Goal: Task Accomplishment & Management: Use online tool/utility

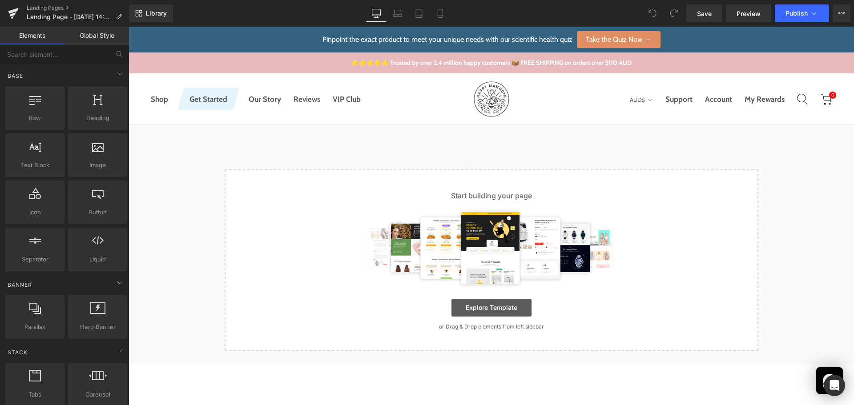
click at [475, 314] on link "Explore Template" at bounding box center [491, 308] width 80 height 18
drag, startPoint x: 511, startPoint y: 10, endPoint x: 377, endPoint y: 2, distance: 133.7
click at [468, 318] on div "Start building your page Explore Template or Drag & Drop elements from left sid…" at bounding box center [491, 260] width 532 height 180
click at [486, 307] on link "Explore Template" at bounding box center [491, 308] width 80 height 18
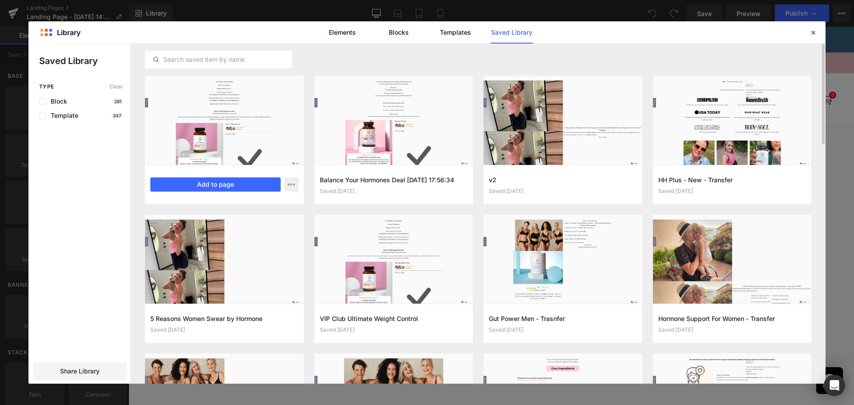
click at [256, 177] on div "VIP Club Ultimate Weight Control [DATE] 13:34:02 Saved 1 hour ago Add to page" at bounding box center [224, 184] width 159 height 39
click at [255, 183] on button "Add to page" at bounding box center [215, 184] width 130 height 14
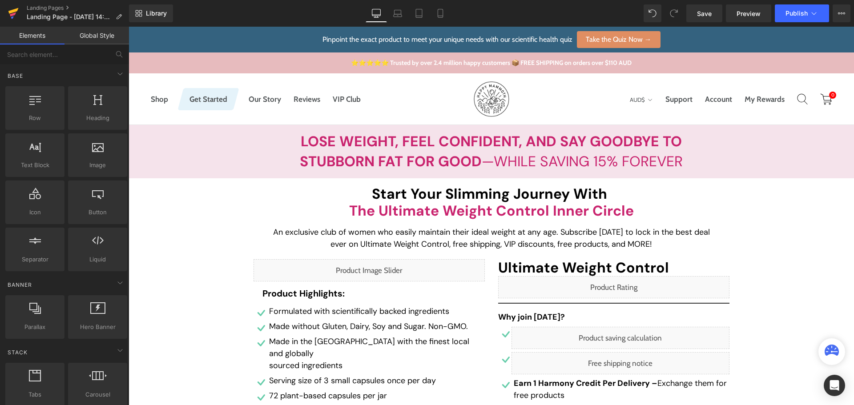
scroll to position [89, 0]
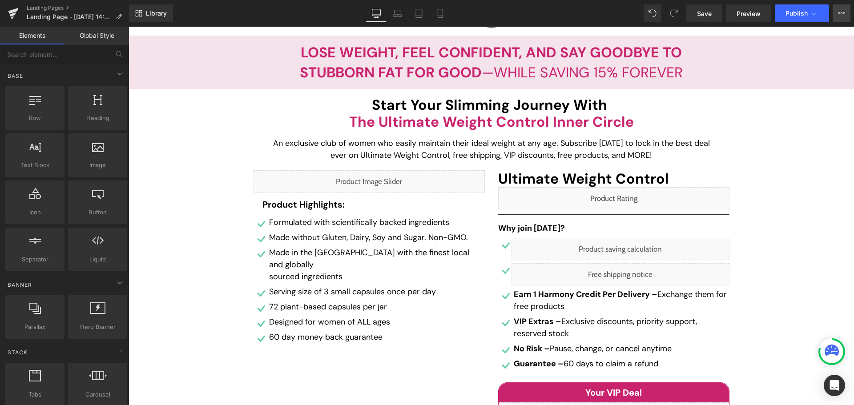
click at [849, 10] on button "View Live Page View with current Template Save Template to Library Schedule Pub…" at bounding box center [842, 13] width 18 height 18
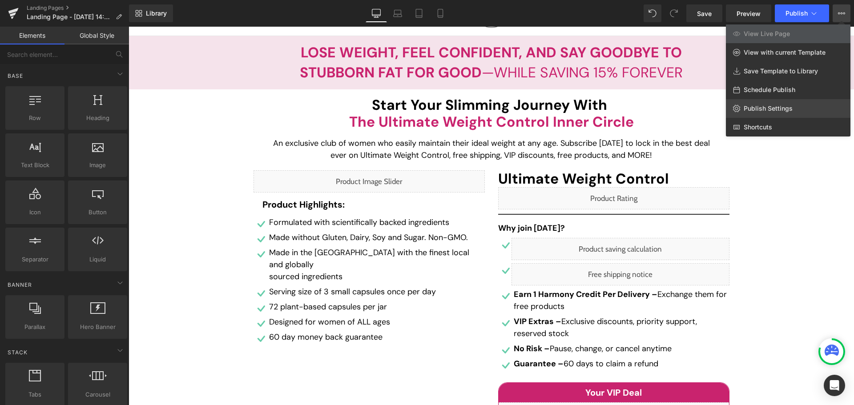
click at [799, 103] on link "Publish Settings" at bounding box center [788, 108] width 125 height 19
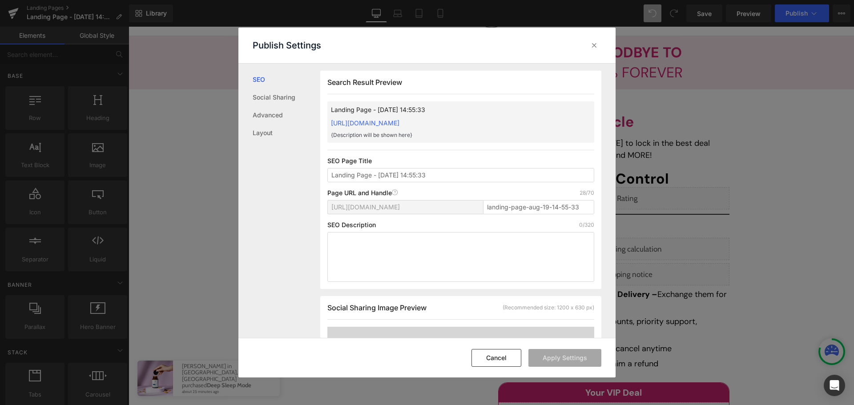
scroll to position [0, 0]
click at [400, 170] on input "Landing Page - [DATE] 14:55:33" at bounding box center [460, 175] width 267 height 14
type input "VIP Club Ultimate Weight Control"
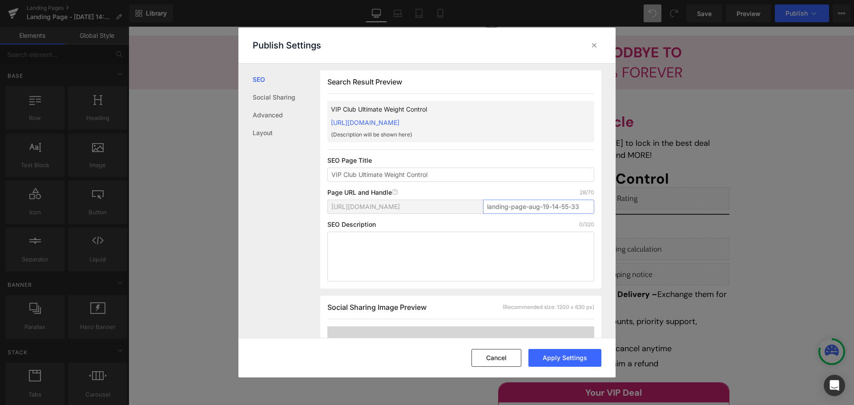
click at [545, 204] on input "landing-page-aug-19-14-55-33" at bounding box center [538, 207] width 111 height 14
paste input "vip-weight-support"
type input "vip-weight-support"
click at [565, 361] on button "Apply Settings" at bounding box center [564, 358] width 73 height 18
click at [490, 358] on button "Cancel" at bounding box center [496, 358] width 50 height 18
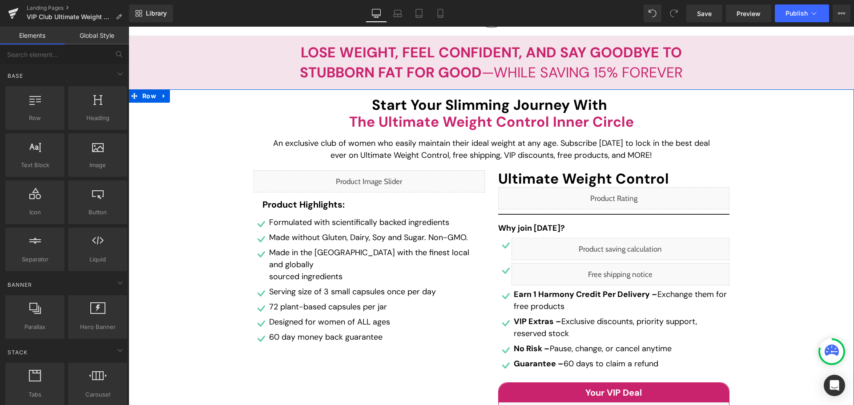
click at [777, 263] on div "Start Your Slimming Journey with the Ultimate Weight Control inner circle Headi…" at bounding box center [491, 317] width 725 height 441
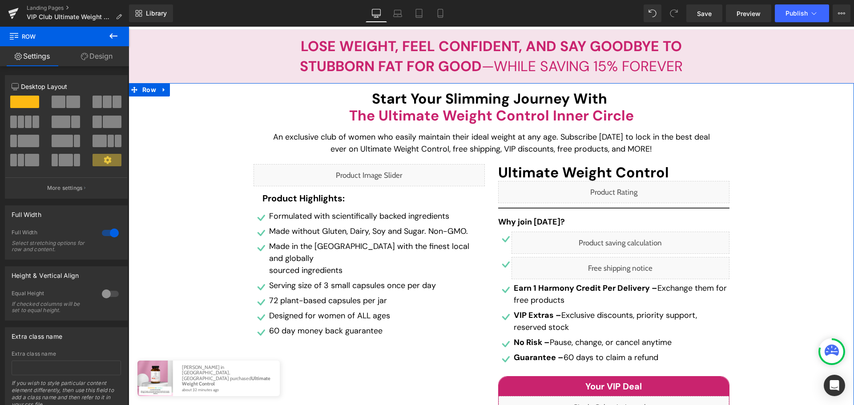
scroll to position [2508, 0]
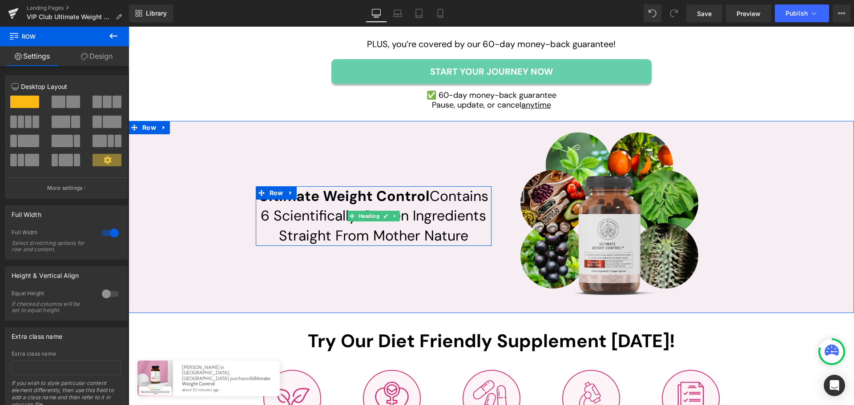
click at [263, 216] on h2 "Ultimate Weight Control Contains 6 Scientifically-Proven Ingredients Straight F…" at bounding box center [374, 216] width 236 height 60
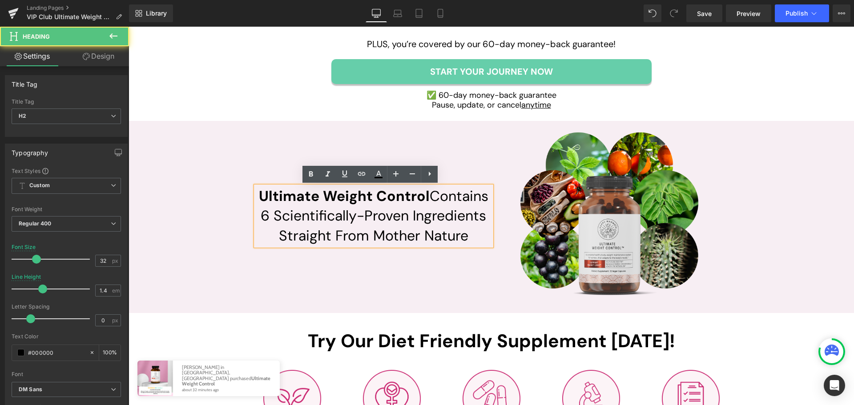
click at [263, 210] on h2 "Ultimate Weight Control Contains 6 Scientifically-Proven Ingredients Straight F…" at bounding box center [374, 216] width 236 height 60
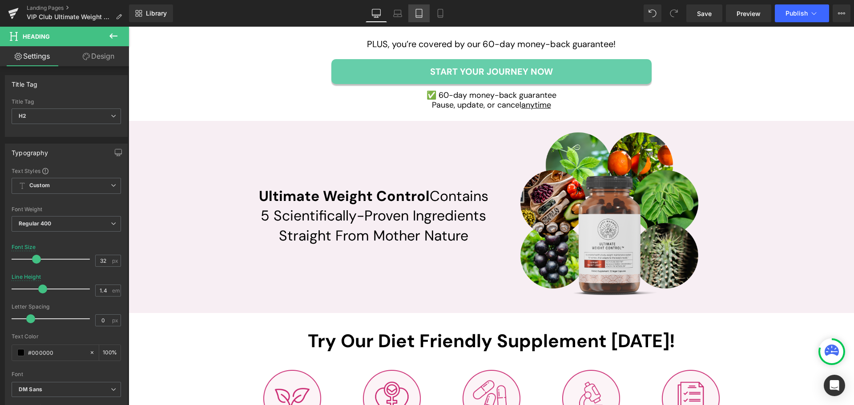
click at [422, 11] on icon at bounding box center [418, 13] width 9 height 9
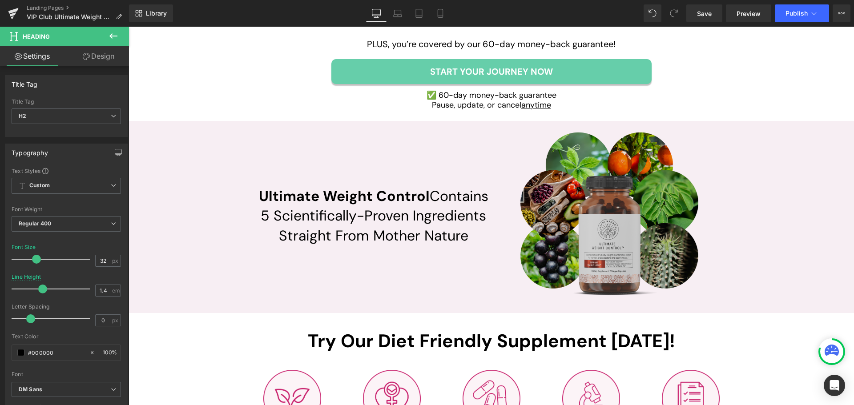
type input "24"
type input "100"
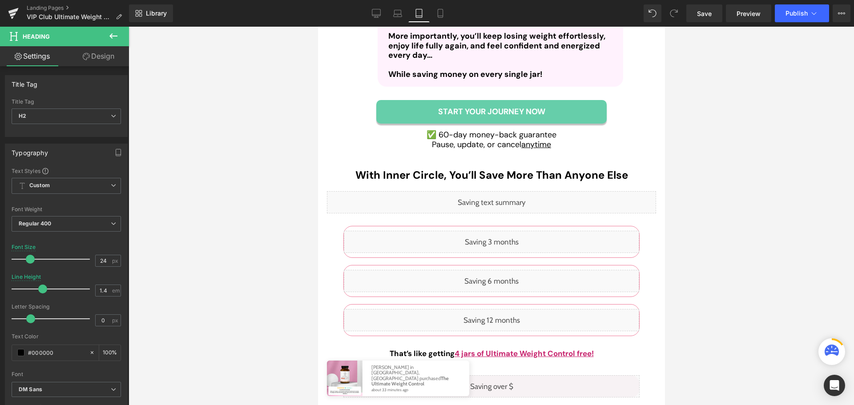
scroll to position [3072, 0]
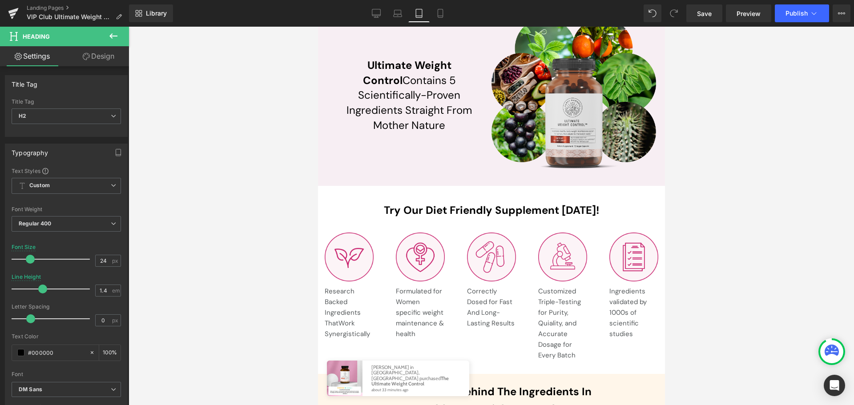
drag, startPoint x: 536, startPoint y: 247, endPoint x: 531, endPoint y: 234, distance: 14.4
click at [538, 248] on img at bounding box center [562, 257] width 49 height 49
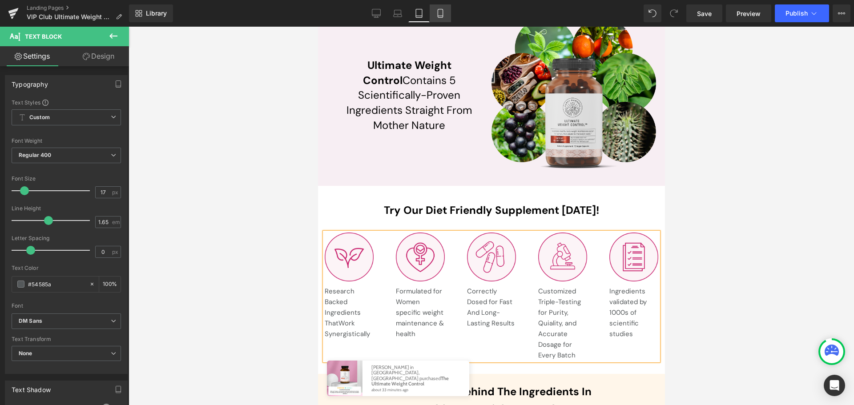
click at [441, 16] on icon at bounding box center [440, 13] width 9 height 9
type input "100"
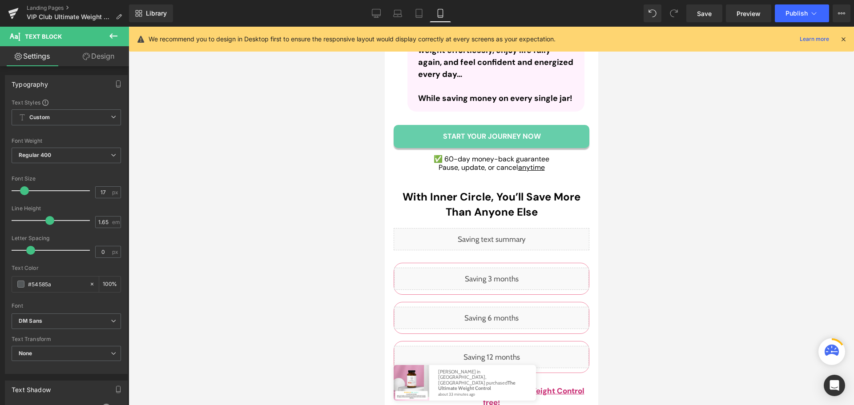
scroll to position [3782, 0]
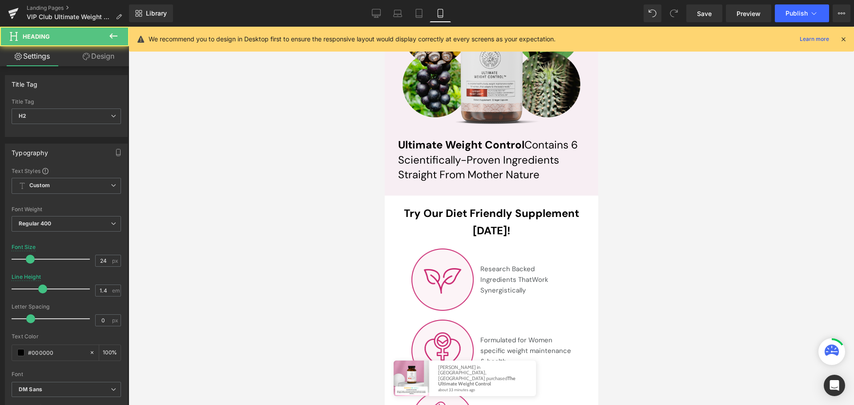
click at [575, 137] on h2 "Ultimate Weight Control Contains 6 Scientifically-Proven Ingredients Straight F…" at bounding box center [491, 159] width 187 height 45
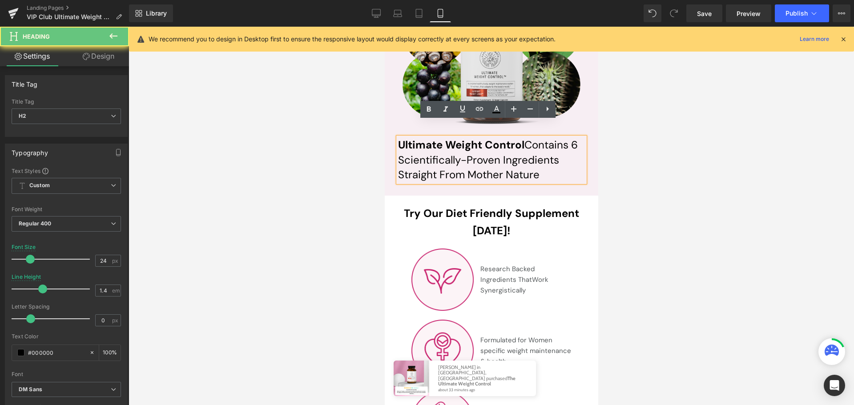
click at [575, 137] on h2 "Ultimate Weight Control Contains 6 Scientifically-Proven Ingredients Straight F…" at bounding box center [491, 159] width 187 height 45
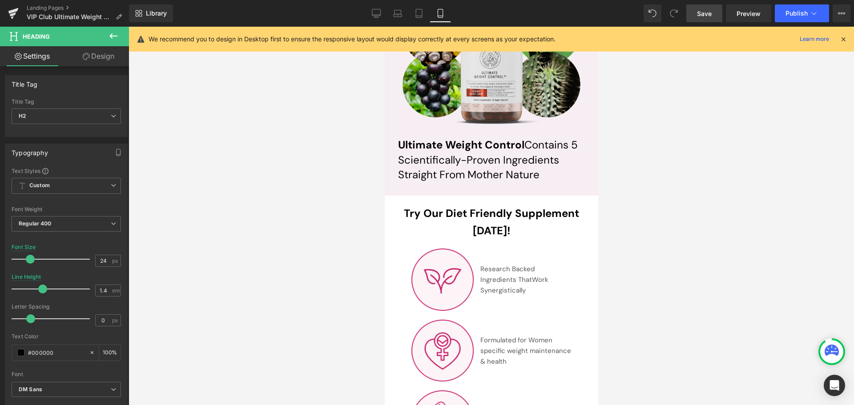
click at [709, 18] on span "Save" at bounding box center [704, 13] width 15 height 9
